Goal: Information Seeking & Learning: Find specific fact

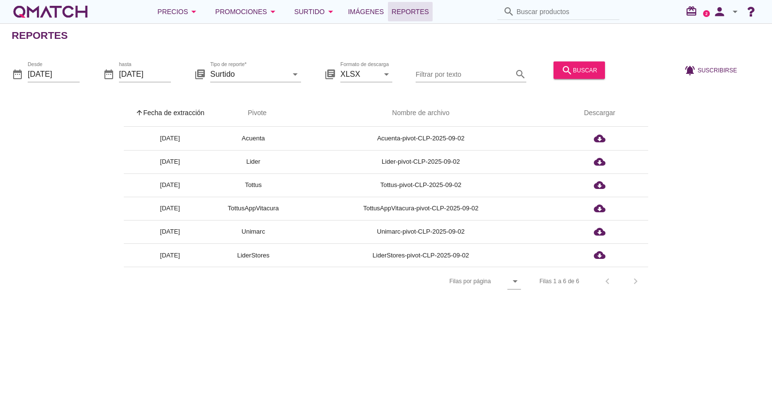
click at [517, 14] on input "Buscar productos" at bounding box center [565, 12] width 97 height 16
paste input "7801505002659"
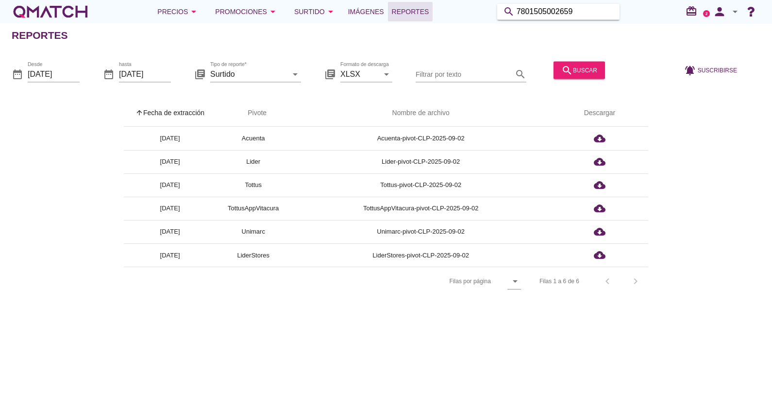
type input "7801505002659"
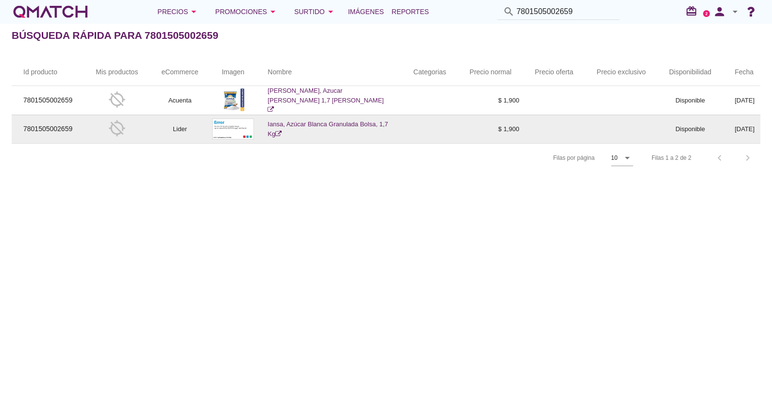
click at [345, 123] on link "Iansa, Azúcar Blanca Granulada Bolsa, 1,7 Kg" at bounding box center [328, 128] width 120 height 17
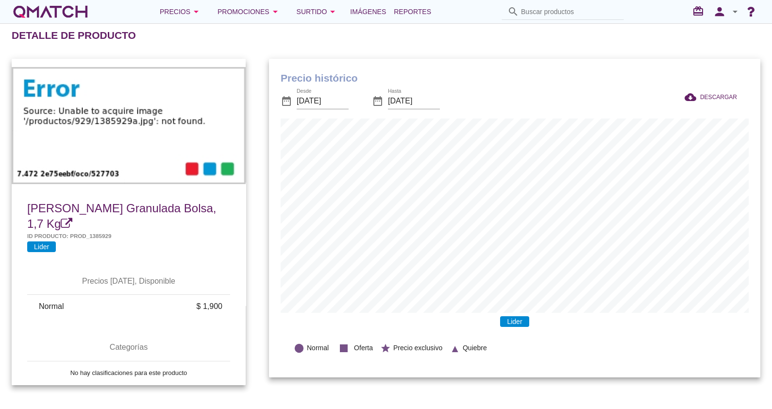
scroll to position [318, 492]
click at [106, 206] on span "Azúcar Blanca Granulada Bolsa, 1,7 Kg" at bounding box center [121, 216] width 189 height 29
click at [539, 10] on input "Buscar productos" at bounding box center [565, 12] width 97 height 16
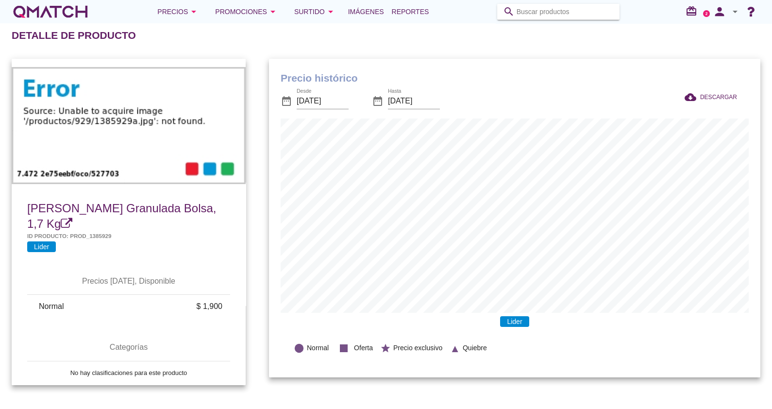
paste input "7809558105228"
type input "7809558105228"
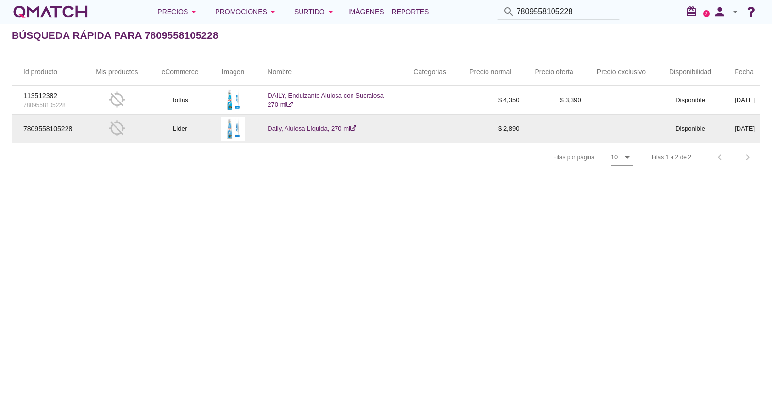
click at [299, 129] on link "Daily, Alulosa Líquida, 270 ml" at bounding box center [312, 128] width 89 height 7
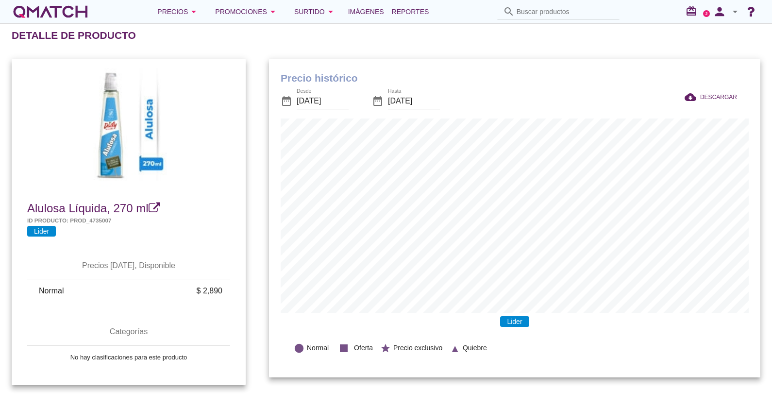
scroll to position [318, 492]
click at [136, 209] on span "Alulosa Líquida, 270 ml" at bounding box center [87, 208] width 121 height 13
click at [534, 17] on input "Buscar productos" at bounding box center [565, 12] width 97 height 16
paste input "7802420009273"
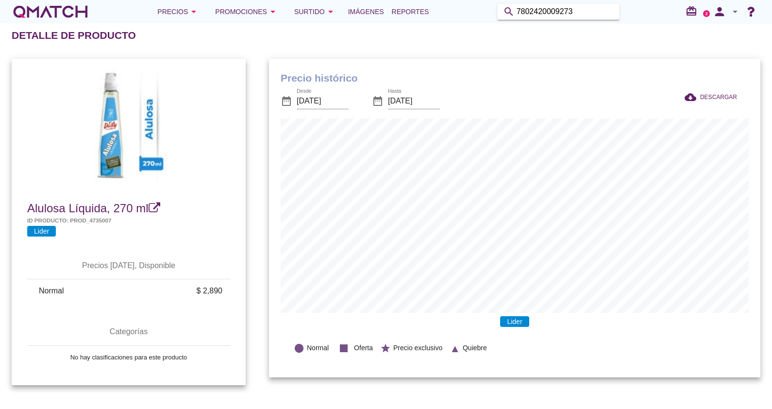
type input "7802420009273"
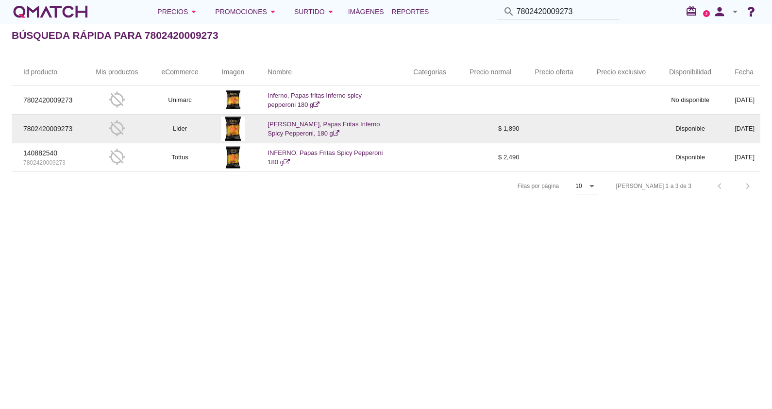
click at [334, 125] on link "MARCO POLO, Papas Fritas Inferno Spicy Pepperoni, 180 g" at bounding box center [324, 128] width 112 height 17
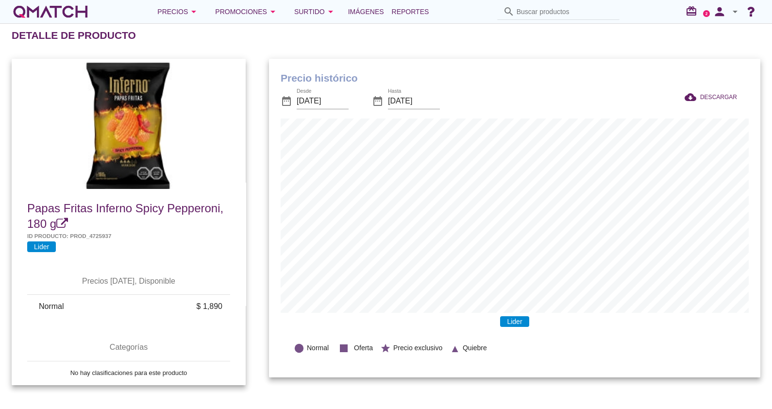
scroll to position [318, 492]
click at [56, 222] on icon at bounding box center [62, 224] width 12 height 12
